Goal: Task Accomplishment & Management: Manage account settings

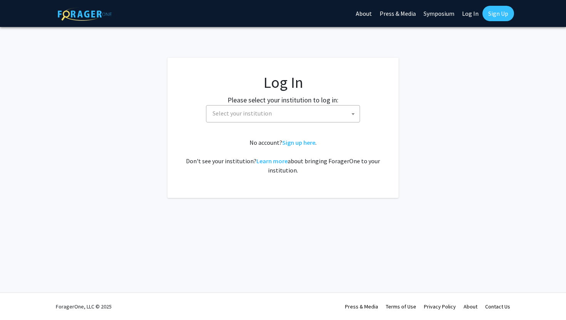
click at [308, 108] on span "Select your institution" at bounding box center [284, 113] width 150 height 16
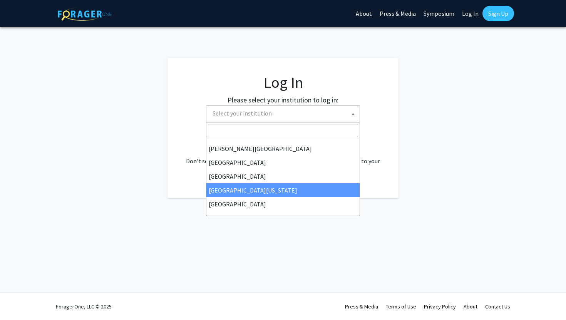
scroll to position [43, 0]
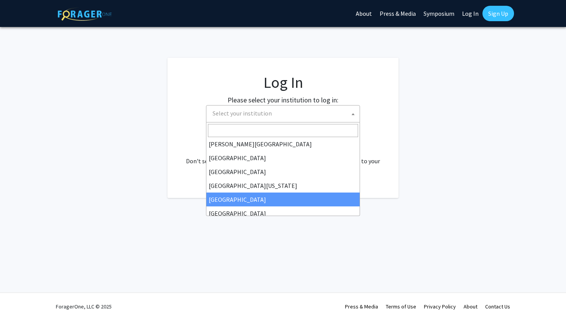
select select "12"
